Goal: Information Seeking & Learning: Learn about a topic

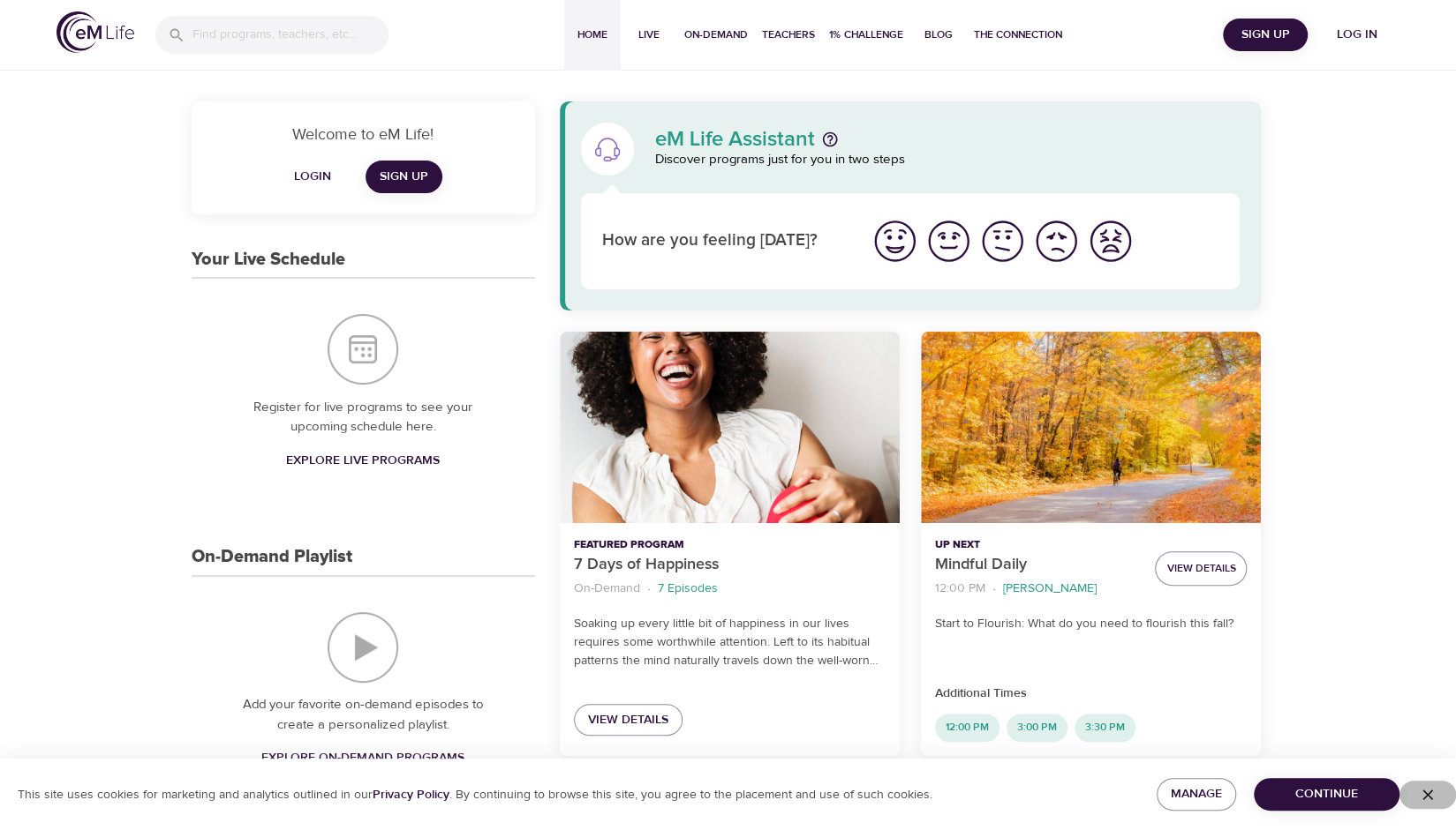
click at [1429, 797] on icon "button" at bounding box center [1427, 795] width 11 height 11
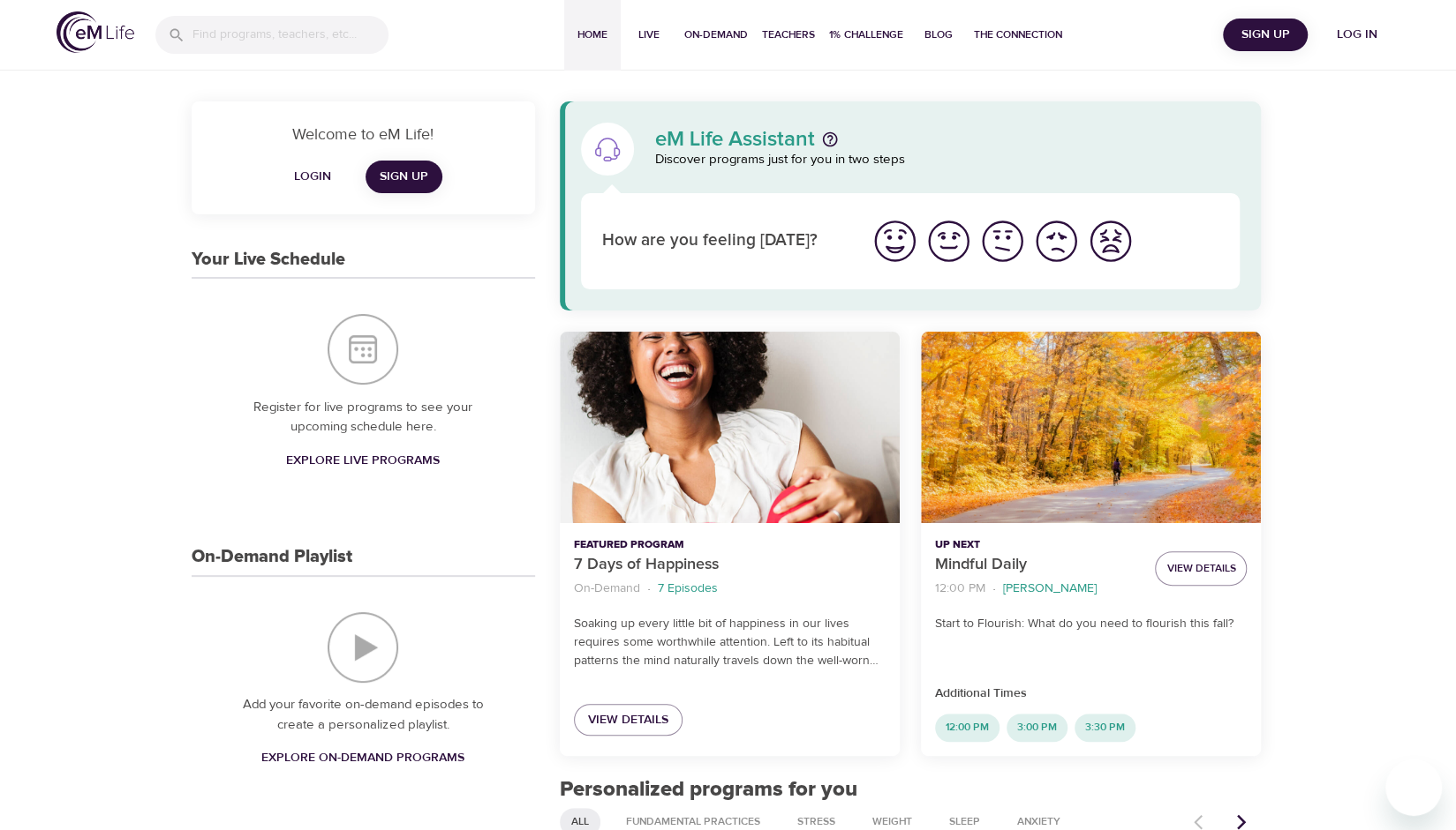
click at [1356, 38] on span "Log in" at bounding box center [1357, 34] width 70 height 22
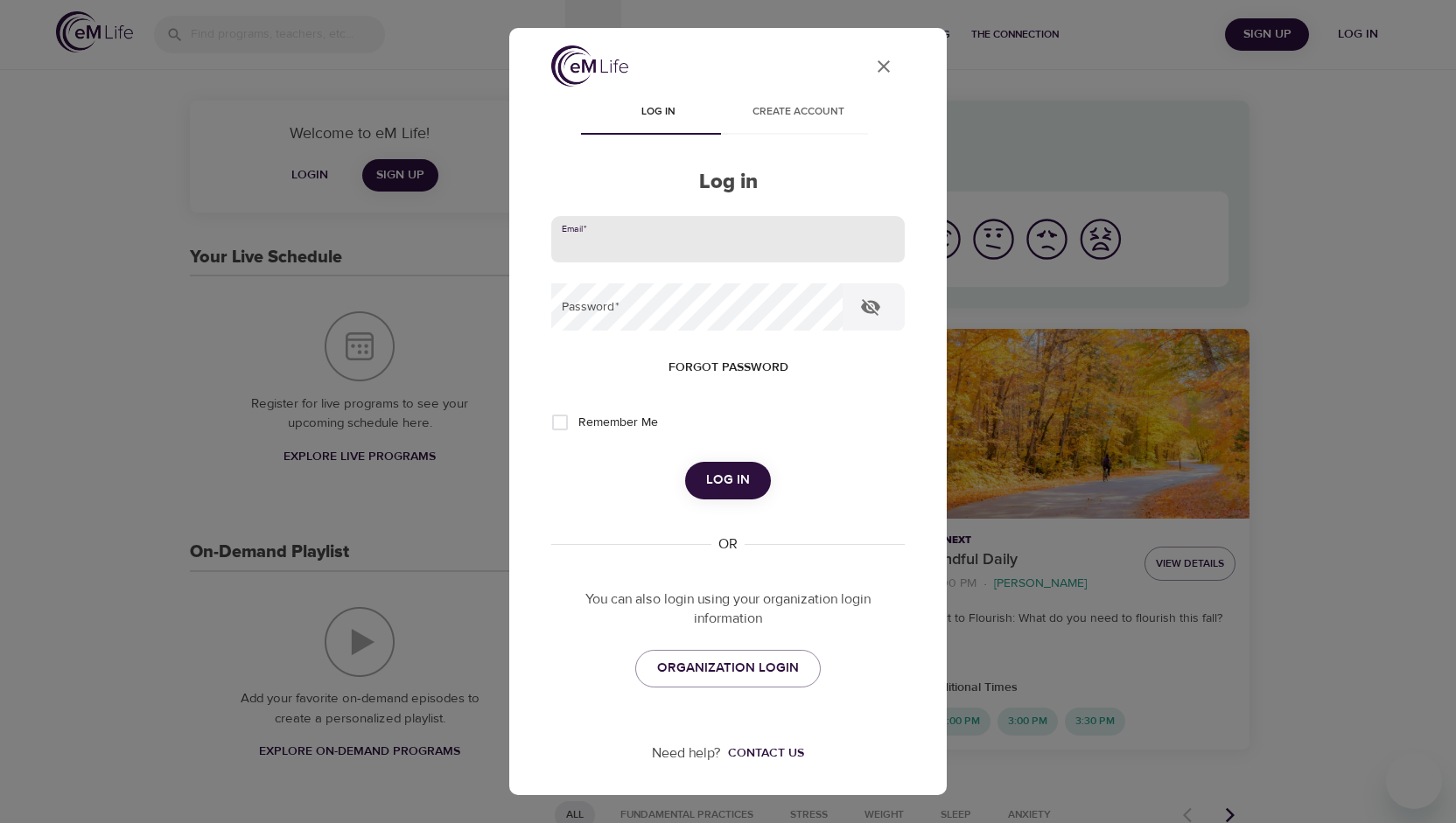
click at [762, 251] on input "email" at bounding box center [728, 239] width 354 height 47
type input "emilylayne99@gmail.com"
click at [872, 311] on icon "button" at bounding box center [871, 307] width 20 height 17
click at [686, 462] on button "Log in" at bounding box center [728, 480] width 86 height 37
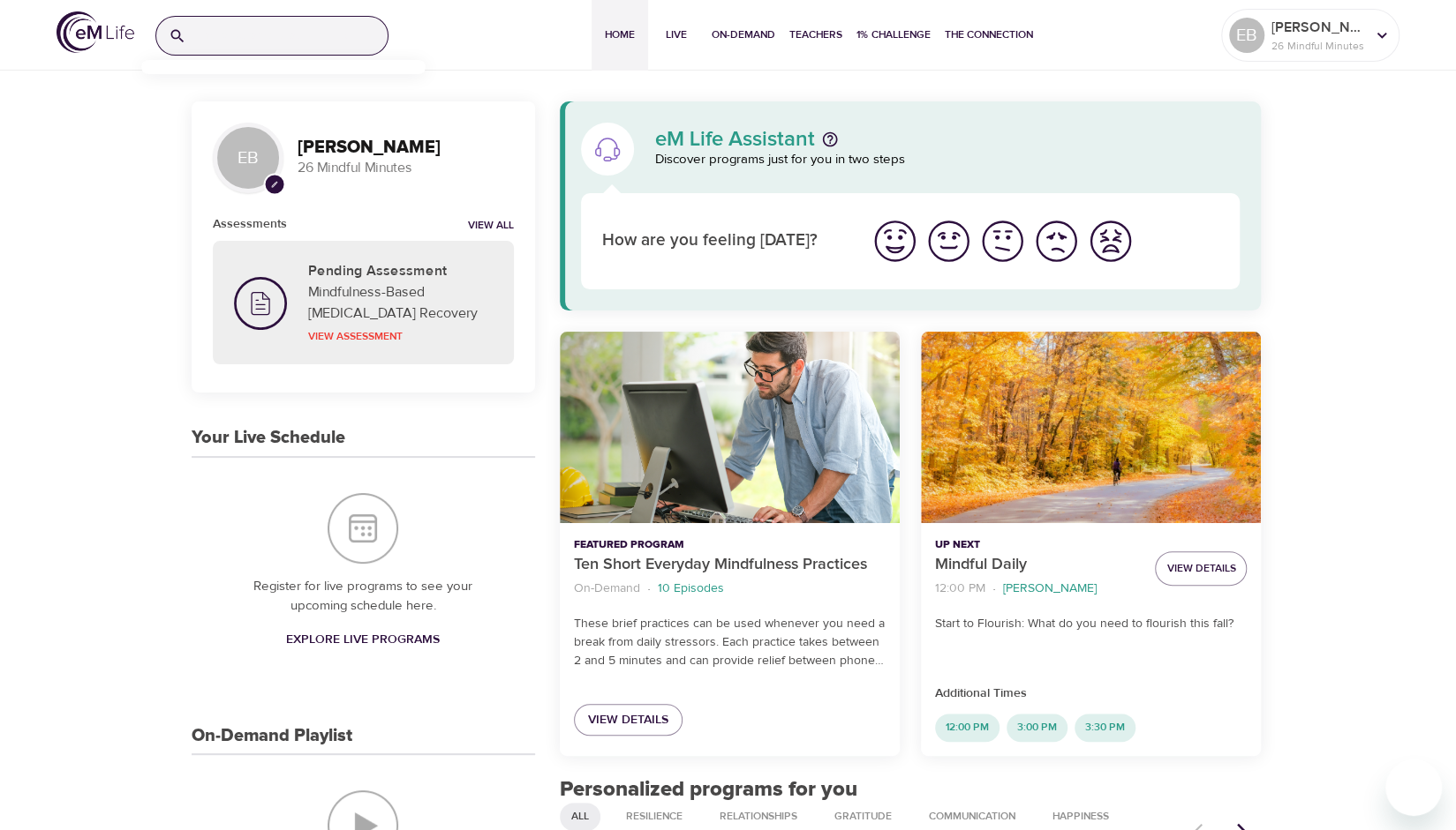
click at [293, 38] on input "search" at bounding box center [289, 36] width 194 height 38
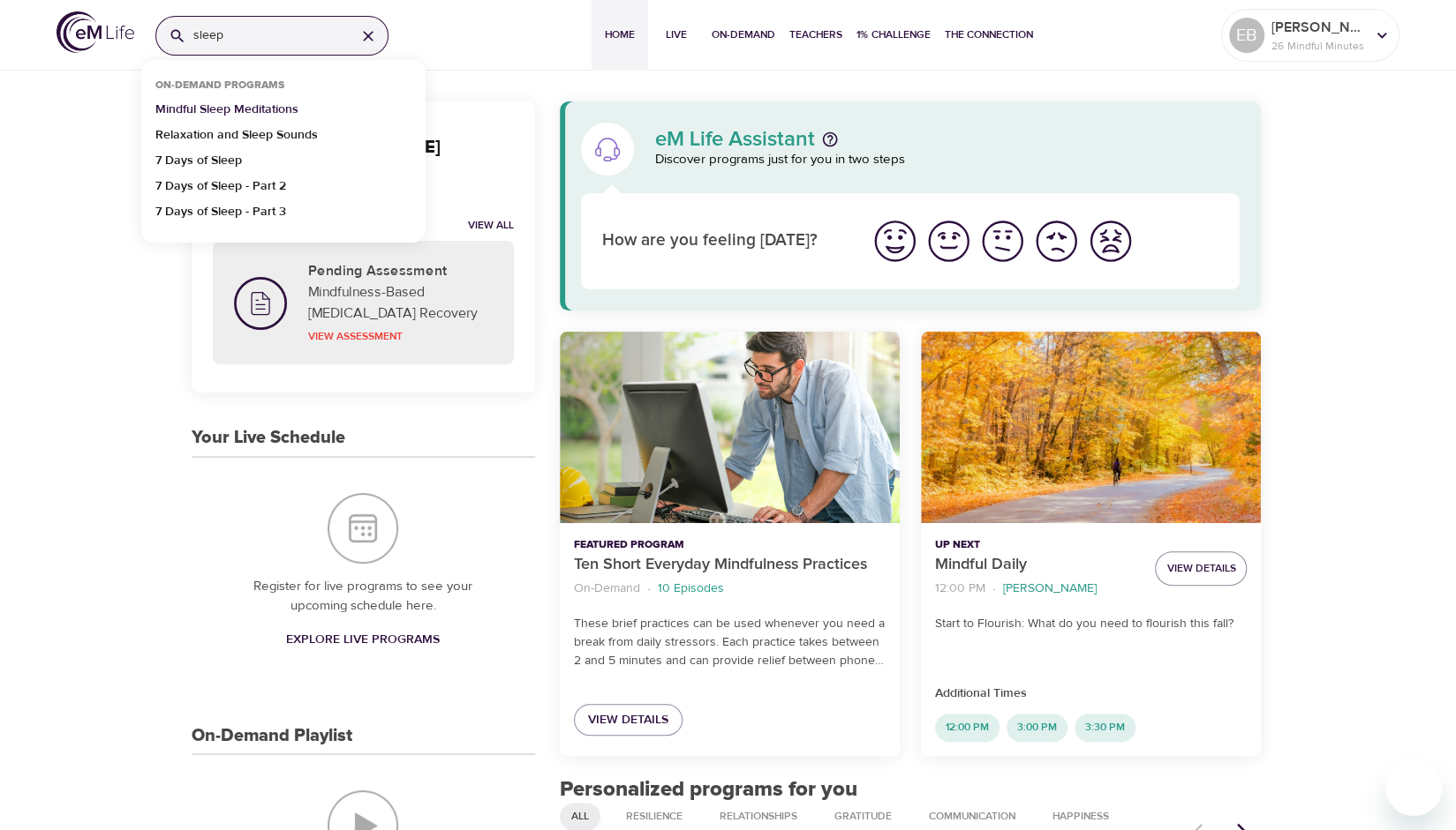
drag, startPoint x: 293, startPoint y: 38, endPoint x: 254, endPoint y: 114, distance: 85.4
click at [254, 67] on div "sleep On-Demand Programs Mindful Sleep Meditations Relaxation and Sleep Sounds …" at bounding box center [272, 34] width 261 height 65
type input "sleep"
click at [250, 107] on p "Mindful Sleep Meditations" at bounding box center [226, 114] width 143 height 25
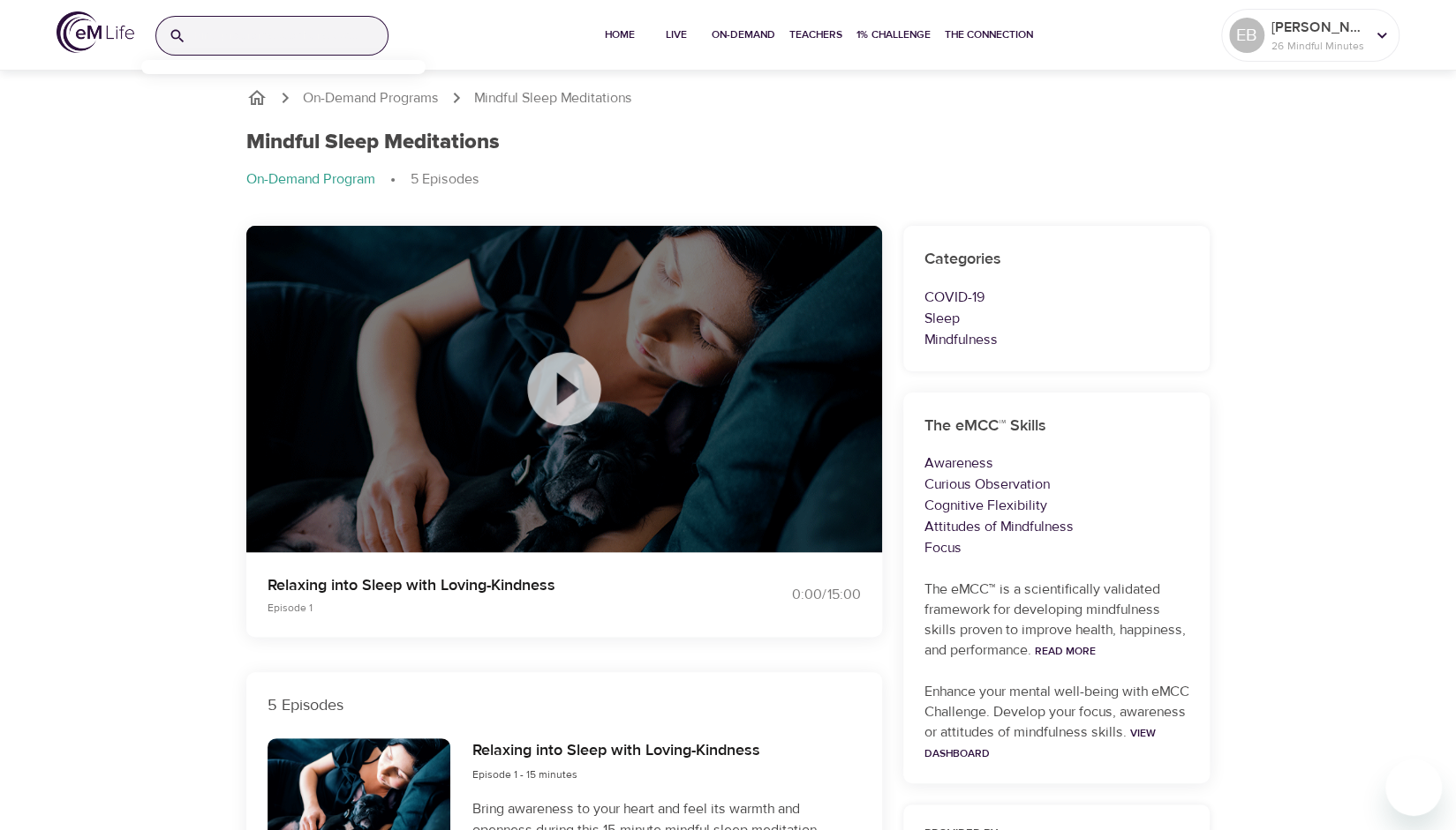
click at [232, 41] on input "search" at bounding box center [289, 36] width 194 height 38
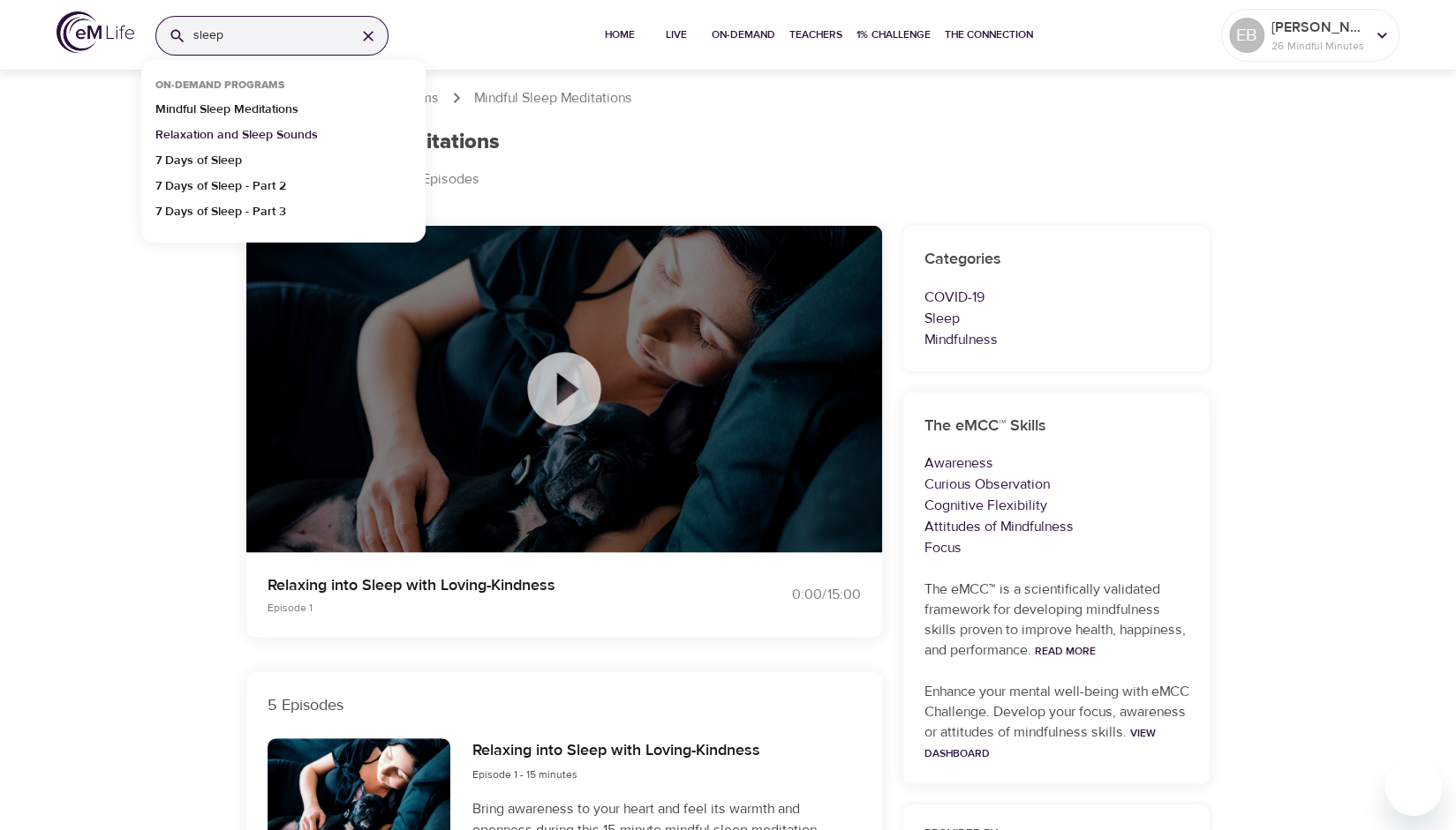
type input "sleep"
click at [238, 130] on p "Relaxation and Sleep Sounds" at bounding box center [236, 139] width 162 height 25
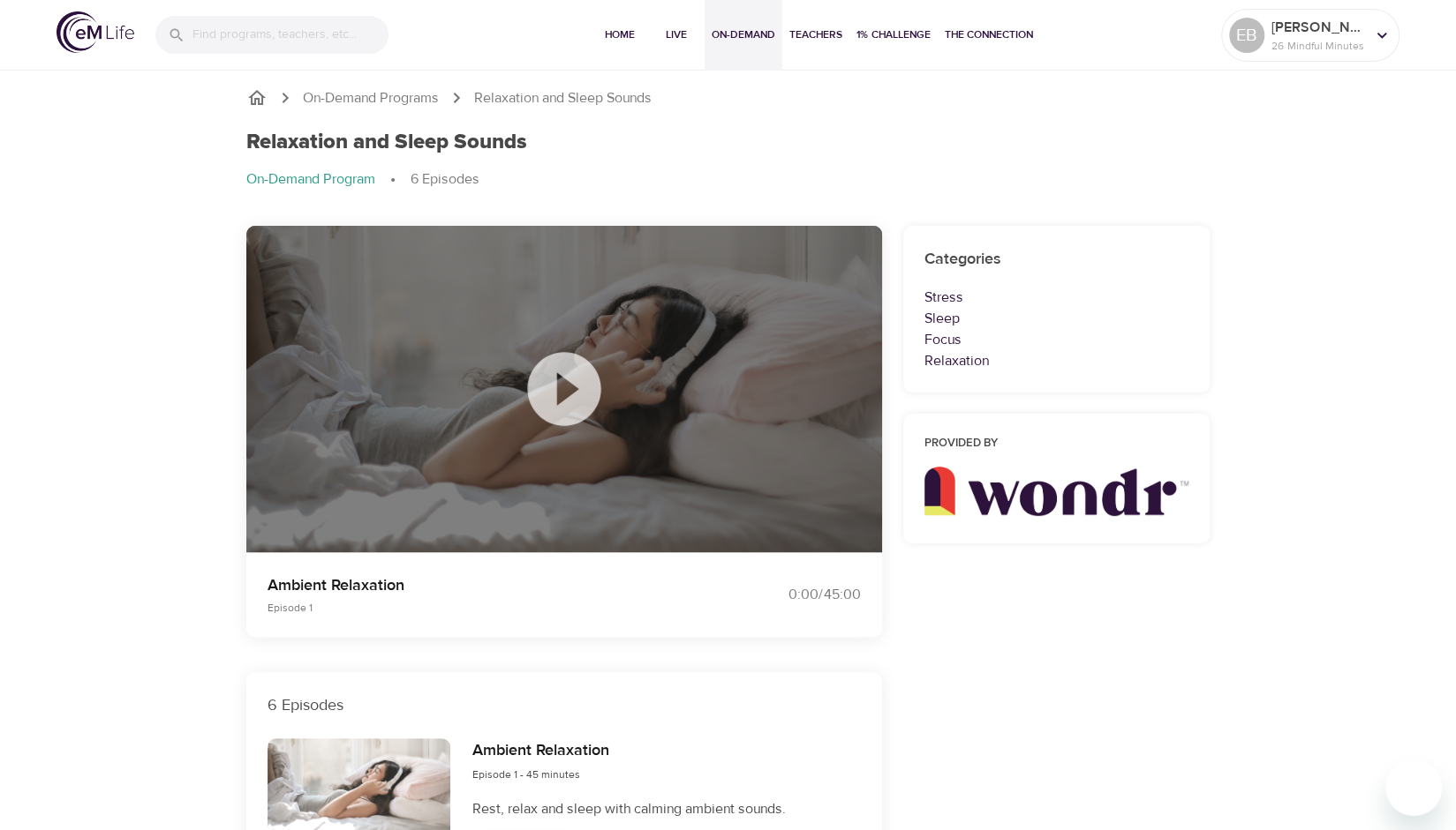
click at [774, 26] on button "On-Demand" at bounding box center [743, 35] width 78 height 70
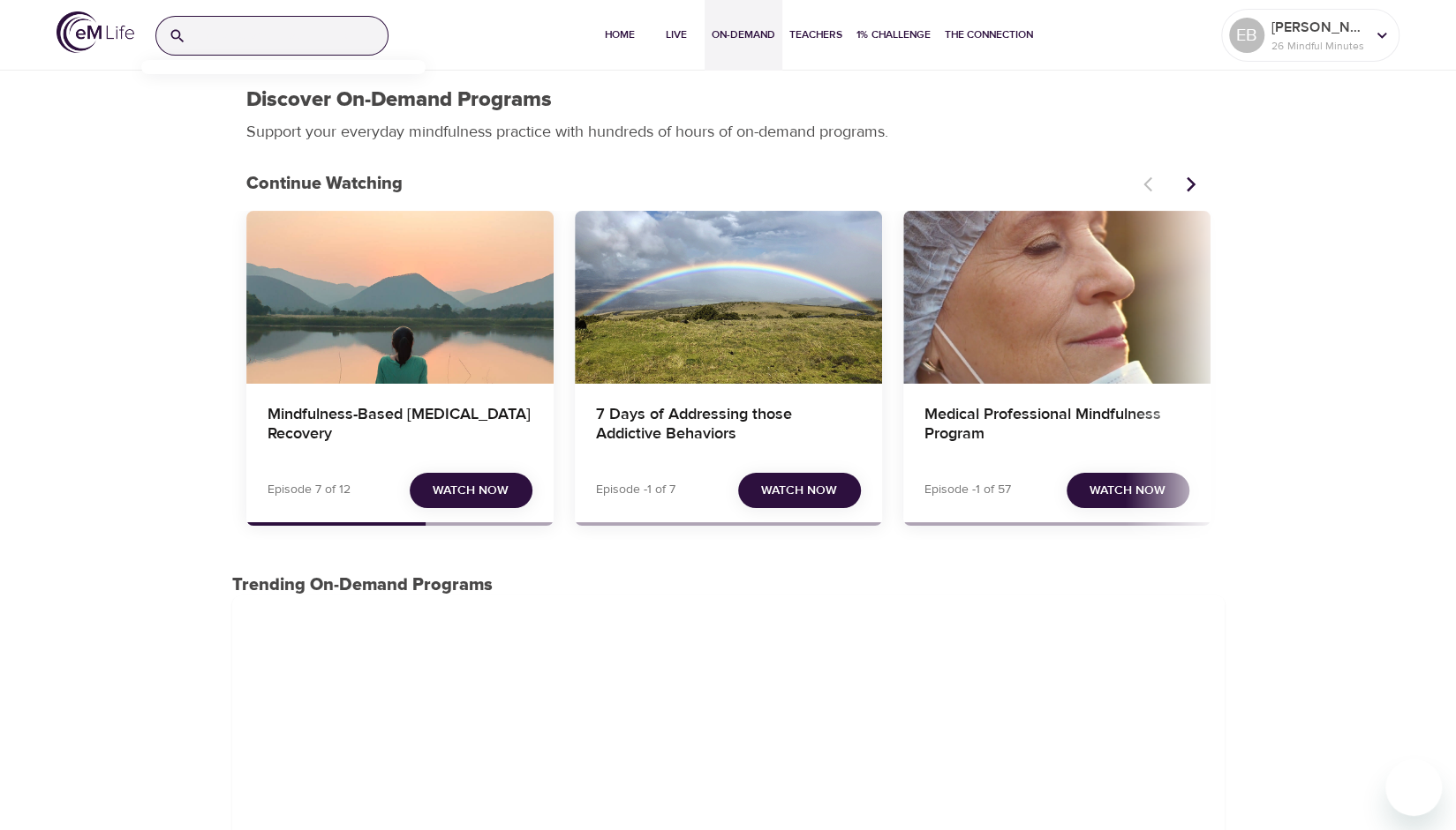
click at [311, 25] on input "search" at bounding box center [289, 36] width 194 height 38
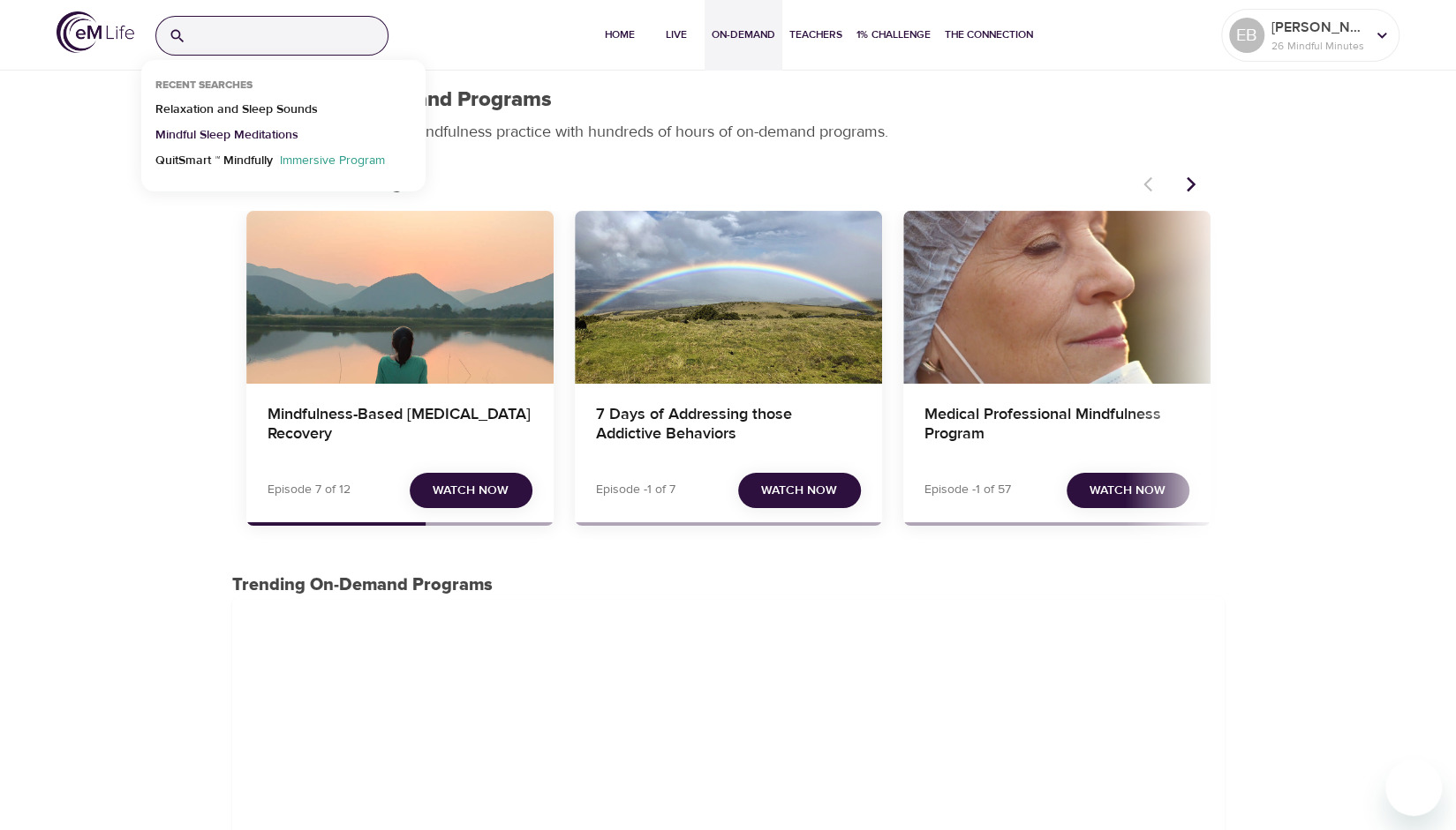
click at [257, 128] on p "Mindful Sleep Meditations" at bounding box center [226, 139] width 143 height 25
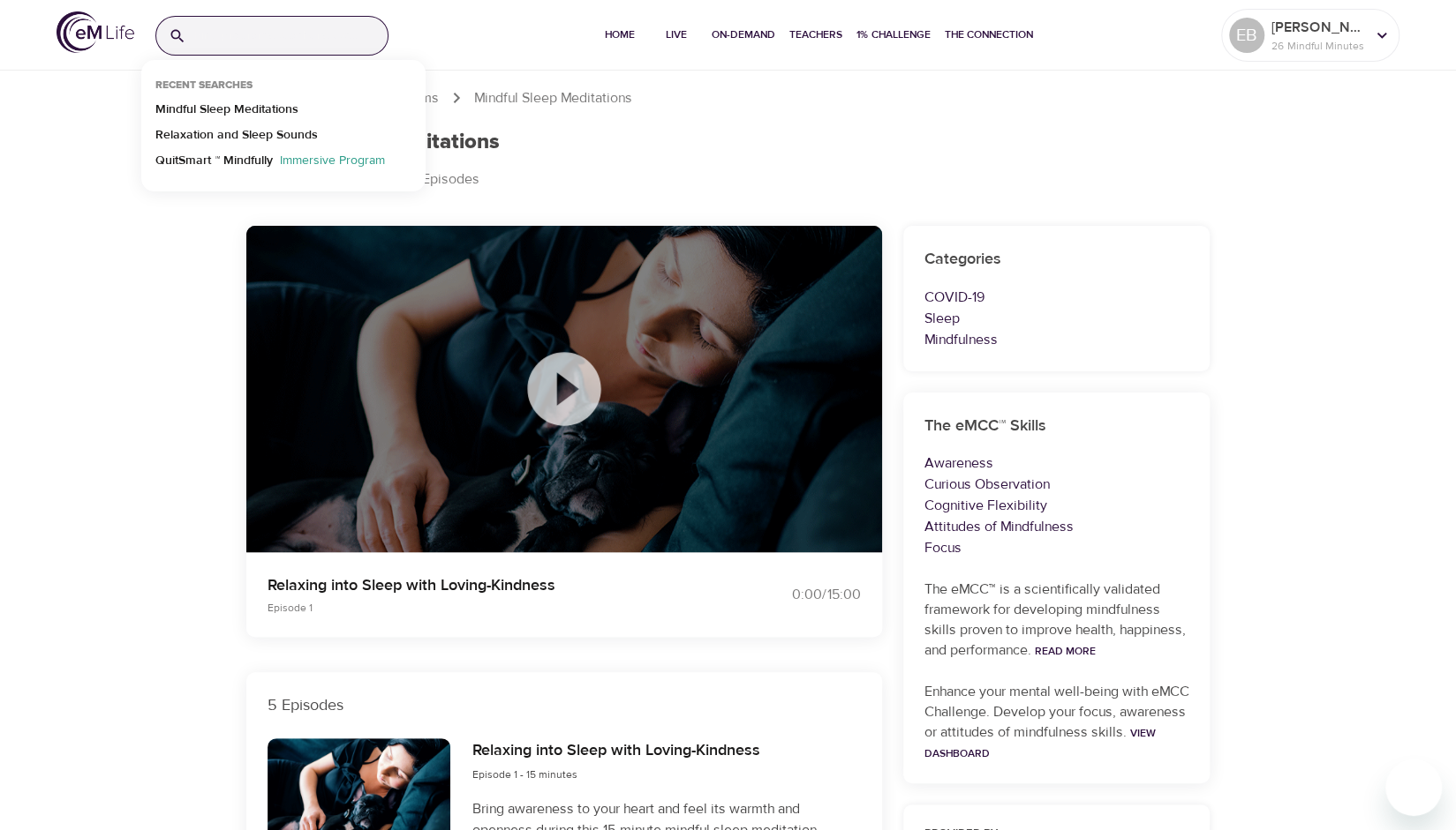
click at [282, 29] on input "search" at bounding box center [289, 36] width 194 height 38
click at [256, 135] on p "Relaxation and Sleep Sounds" at bounding box center [236, 139] width 162 height 25
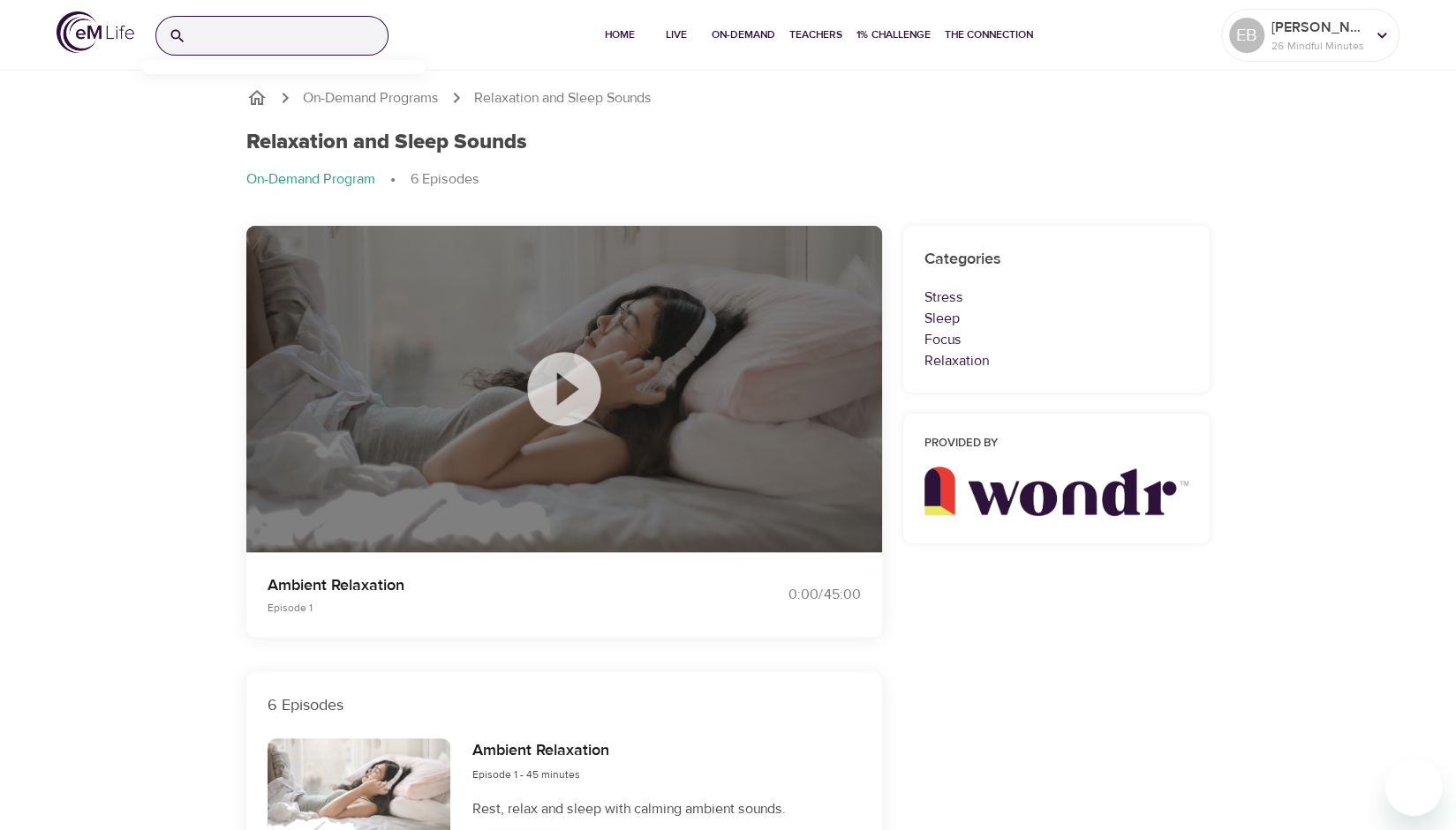
click at [281, 27] on input "search" at bounding box center [289, 36] width 194 height 38
